Goal: Transaction & Acquisition: Purchase product/service

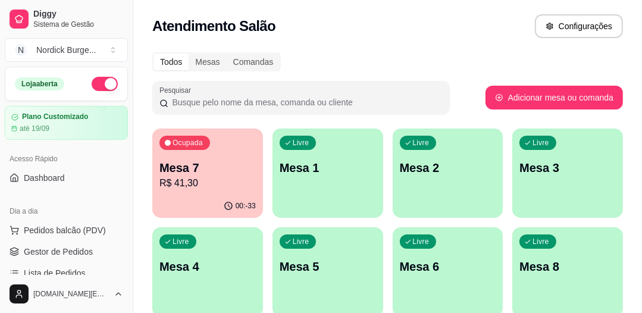
scroll to position [95, 0]
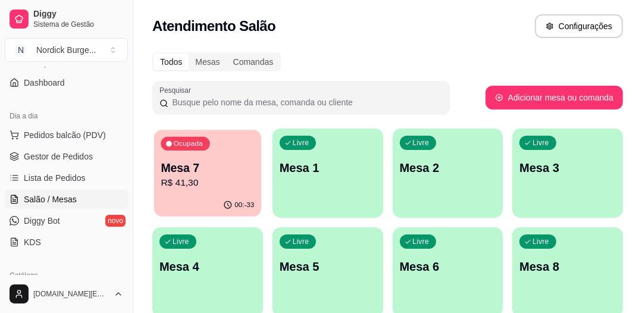
click at [168, 186] on p "R$ 41,30" at bounding box center [207, 183] width 93 height 14
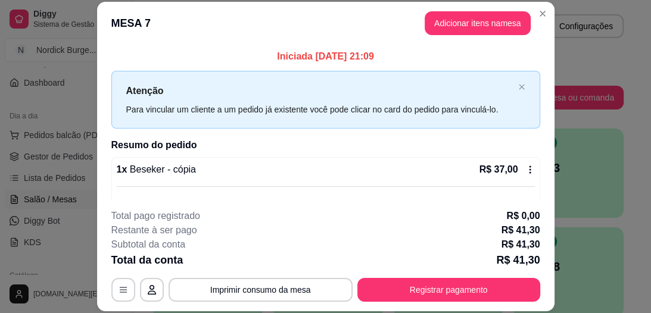
scroll to position [36, 0]
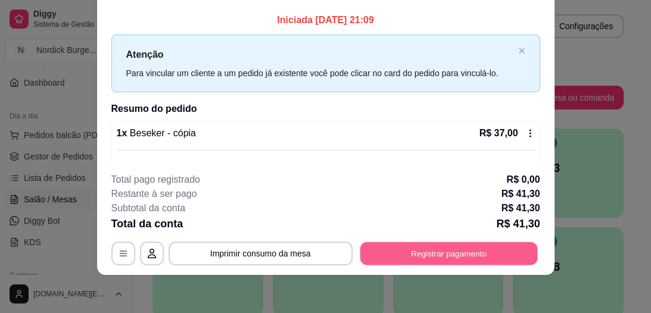
click at [424, 249] on button "Registrar pagamento" at bounding box center [448, 253] width 177 height 23
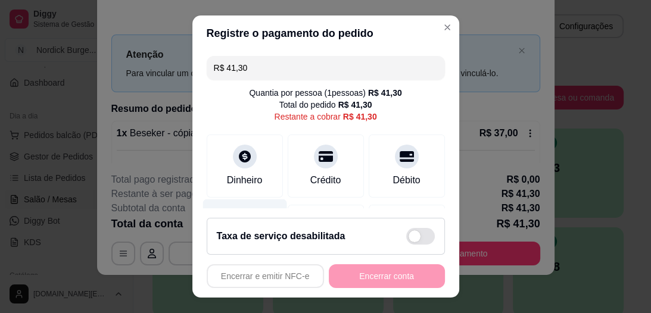
scroll to position [48, 0]
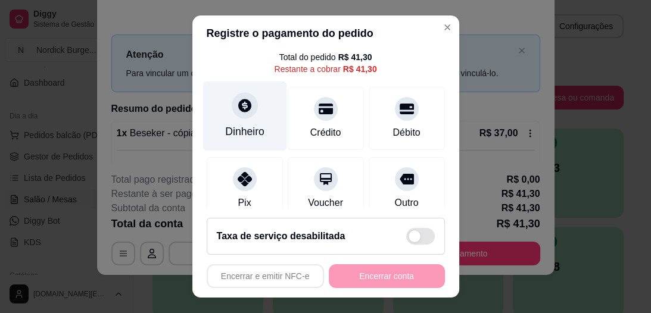
click at [242, 118] on div "Dinheiro" at bounding box center [244, 117] width 84 height 70
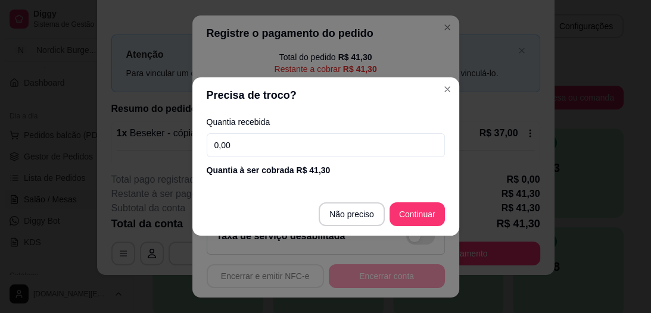
click at [269, 146] on input "0,00" at bounding box center [326, 145] width 238 height 24
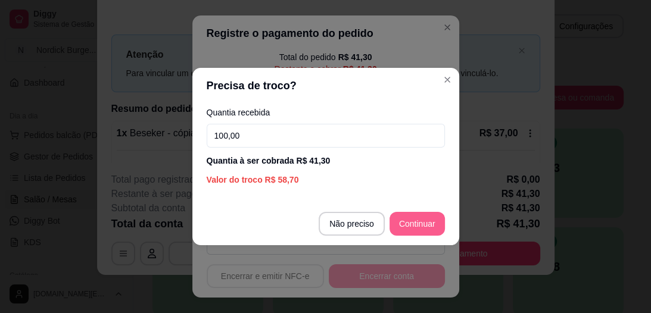
type input "100,00"
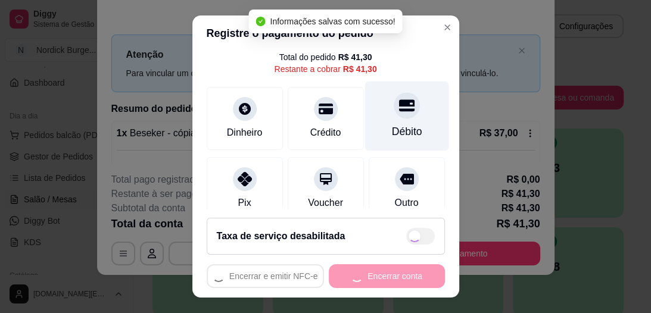
type input "R$ 0,00"
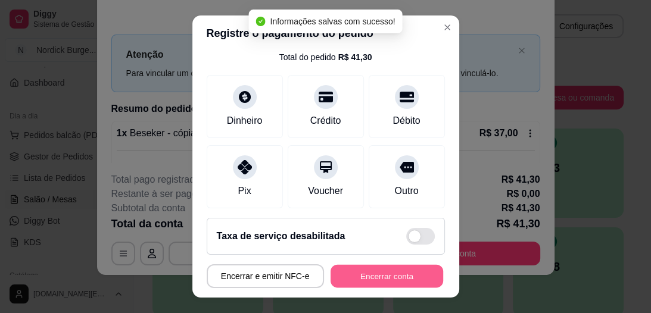
click at [381, 271] on button "Encerrar conta" at bounding box center [386, 275] width 113 height 23
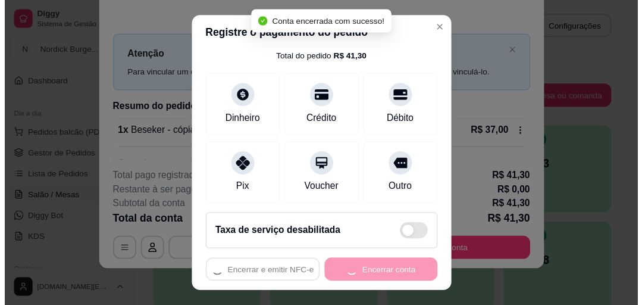
scroll to position [0, 0]
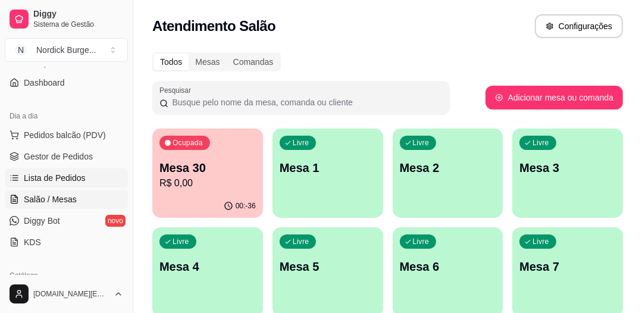
click at [57, 176] on span "Lista de Pedidos" at bounding box center [55, 178] width 62 height 12
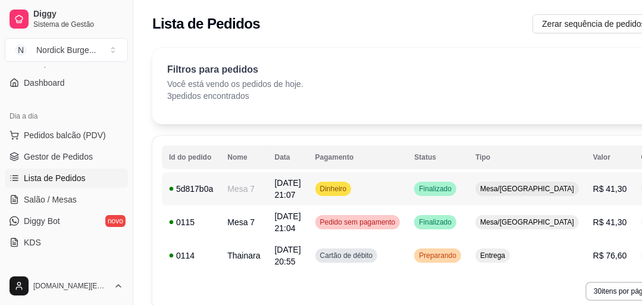
scroll to position [53, 0]
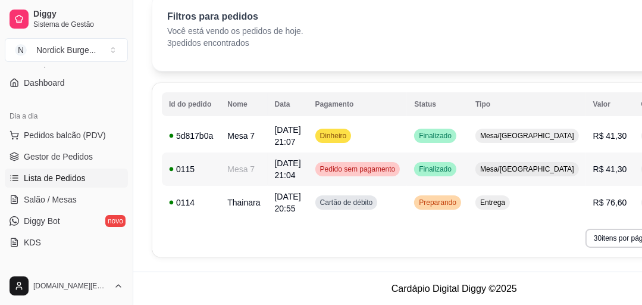
click at [207, 160] on td "0115" at bounding box center [191, 168] width 58 height 33
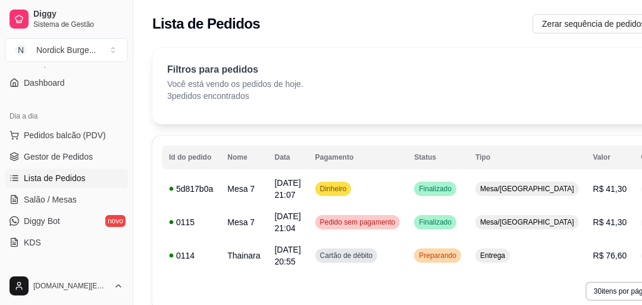
scroll to position [0, 0]
